Goal: Task Accomplishment & Management: Use online tool/utility

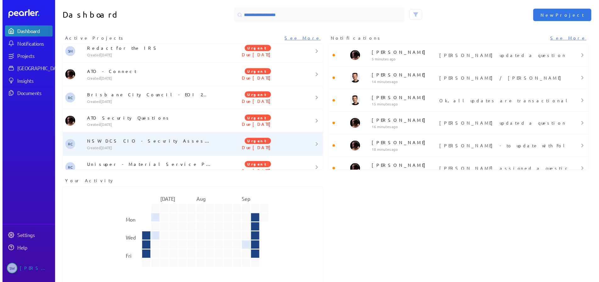
scroll to position [320, 0]
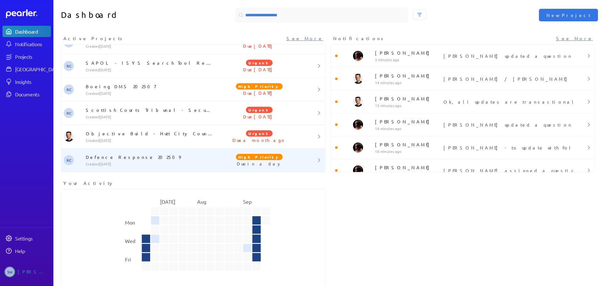
click at [119, 161] on div "Defence Response 202509 Created [DATE]" at bounding box center [149, 160] width 132 height 13
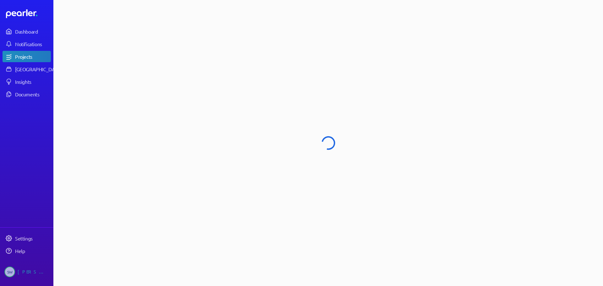
select select "****"
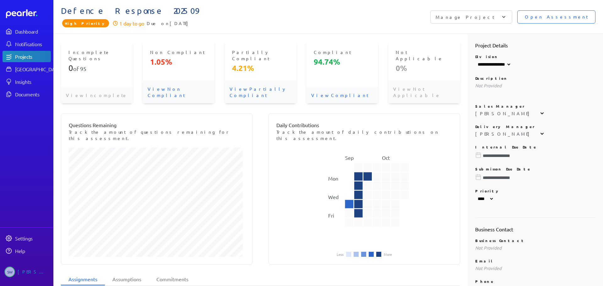
click at [565, 19] on span "Open Assessment" at bounding box center [556, 17] width 63 height 7
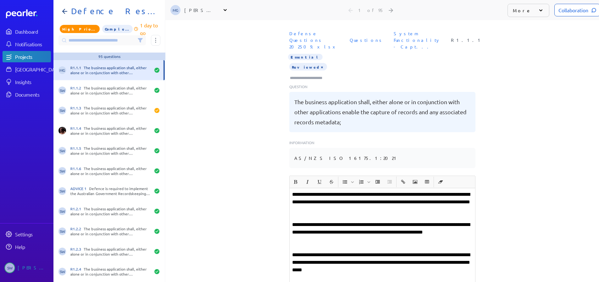
scroll to position [0, 5]
click at [139, 42] on icon at bounding box center [140, 40] width 4 height 4
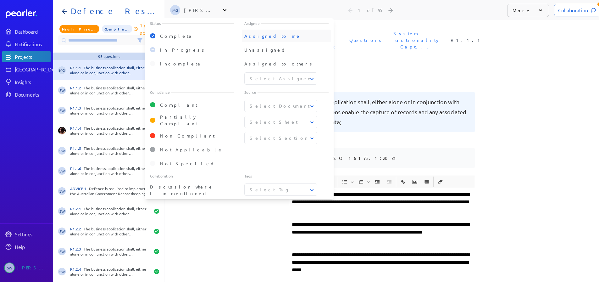
click at [270, 31] on div "Assigned to me" at bounding box center [286, 36] width 84 height 10
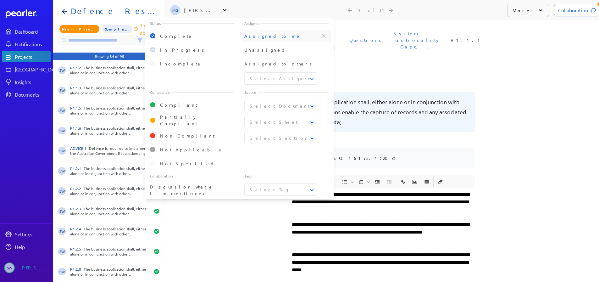
click at [265, 38] on span "Assigned to me" at bounding box center [272, 36] width 57 height 6
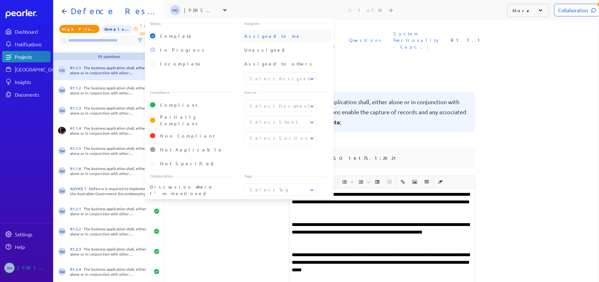
click at [265, 38] on span "Assigned to me" at bounding box center [272, 36] width 57 height 6
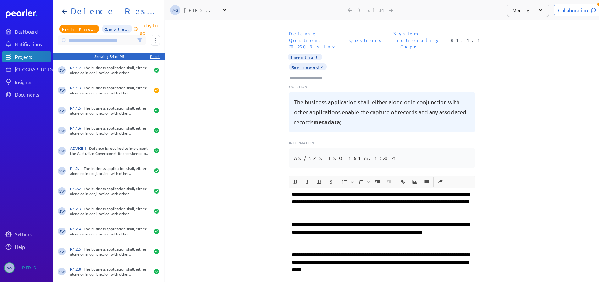
click at [210, 220] on div "**********" at bounding box center [381, 150] width 433 height 261
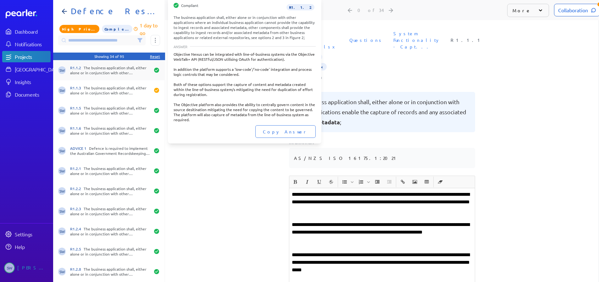
click at [80, 72] on div "R1.1.2 The business application shall, either alone or in conjunction with othe…" at bounding box center [110, 70] width 80 height 10
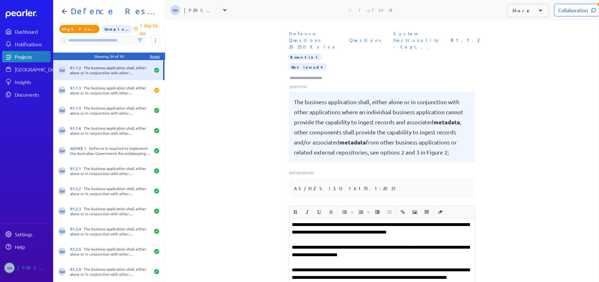
click at [579, 13] on div "Collaboration" at bounding box center [577, 10] width 46 height 13
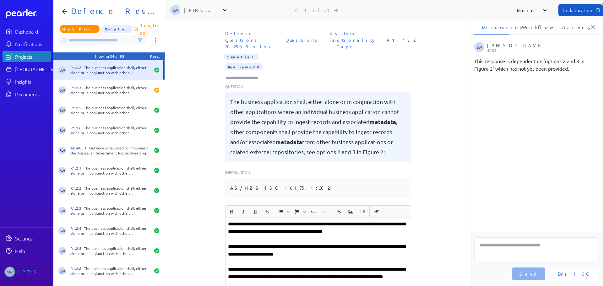
scroll to position [0, 2]
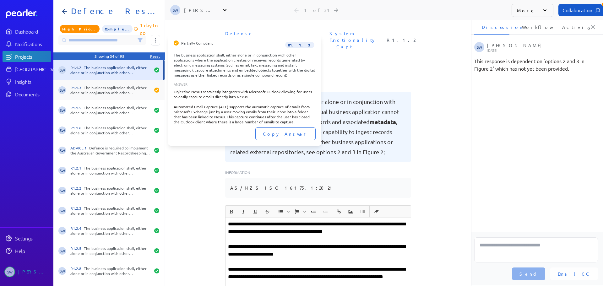
click at [108, 90] on div "R1.1.3 The business application shall, either alone or in conjunction with othe…" at bounding box center [110, 90] width 80 height 10
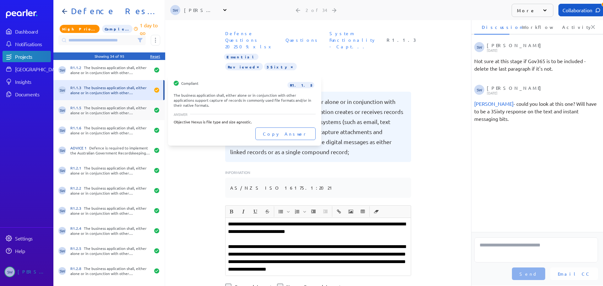
click at [105, 109] on div "R1.1.5 The business application shall, either alone or in conjunction with othe…" at bounding box center [110, 110] width 80 height 10
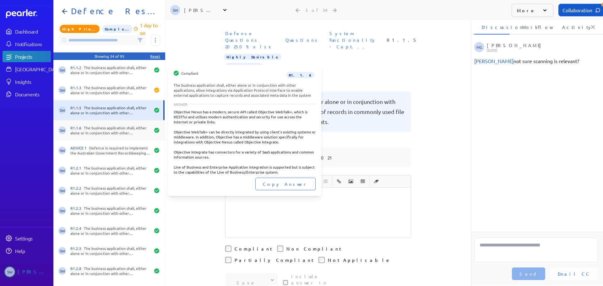
click at [101, 129] on div "R1.1.6 The business application shall, either alone or in conjunction with othe…" at bounding box center [110, 130] width 80 height 10
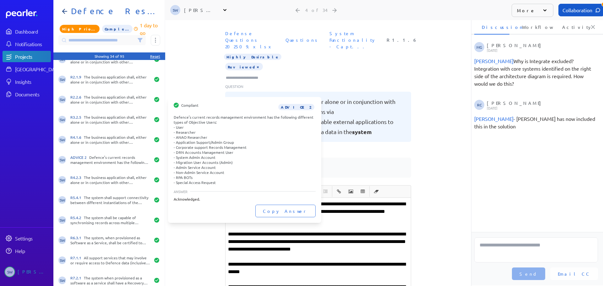
scroll to position [390, 0]
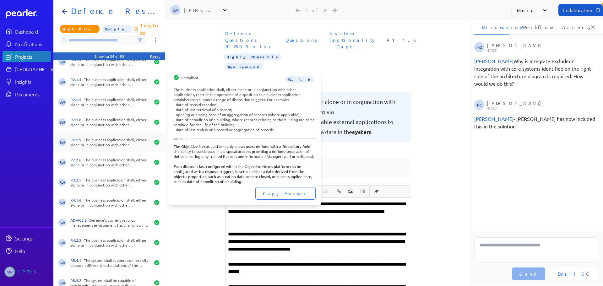
click at [101, 139] on div "R2.1.9 The business application shall, either alone or in conjunction with othe…" at bounding box center [110, 142] width 80 height 10
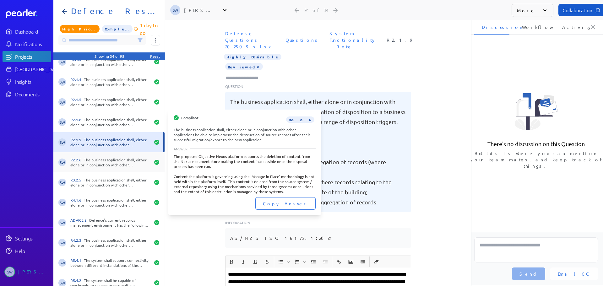
click at [106, 168] on div "SW R2.2.6 The business application shall, either alone or in conjunction with o…" at bounding box center [108, 162] width 111 height 20
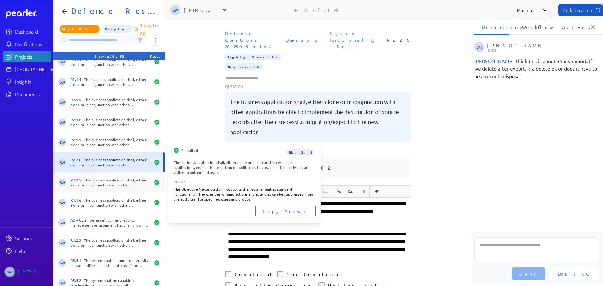
click at [105, 181] on div "R3.2.5 The business application shall, either alone or in conjunction with othe…" at bounding box center [110, 183] width 80 height 10
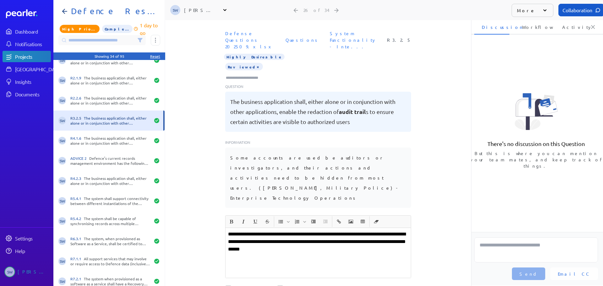
scroll to position [457, 0]
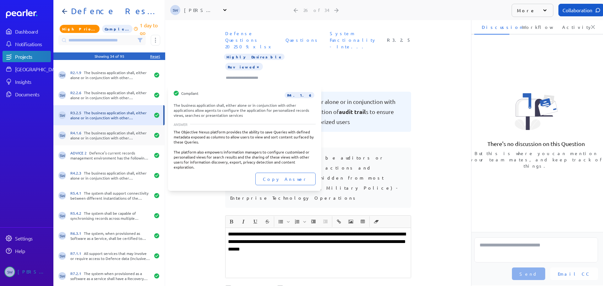
click at [96, 129] on div "SW R4.1.6 The business application shall, either alone or in conjunction with o…" at bounding box center [108, 135] width 111 height 20
